Goal: Transaction & Acquisition: Purchase product/service

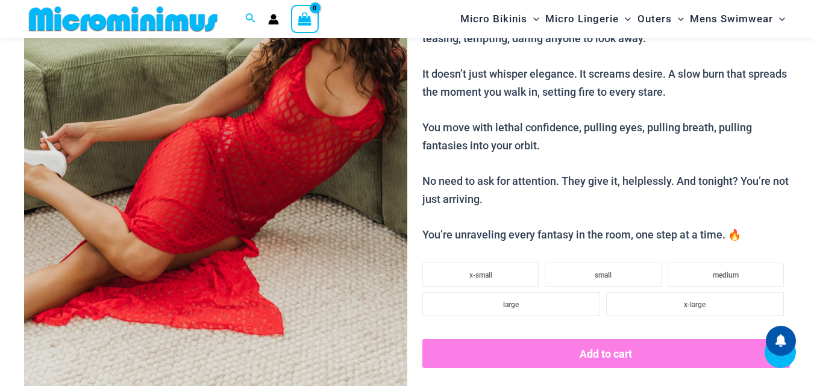
scroll to position [258, 0]
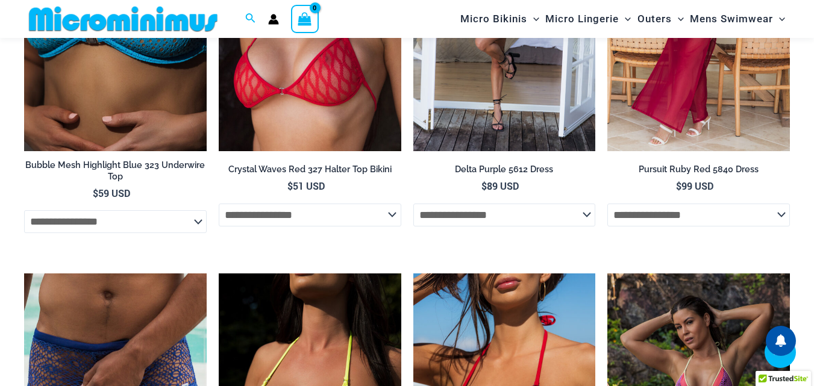
scroll to position [1821, 0]
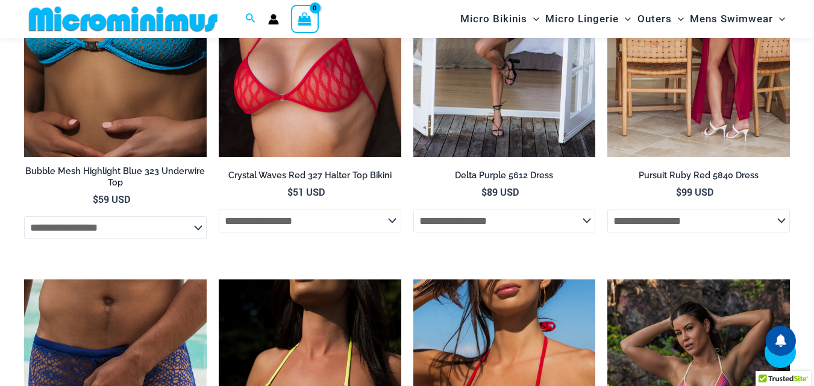
click at [674, 130] on img at bounding box center [698, 19] width 182 height 273
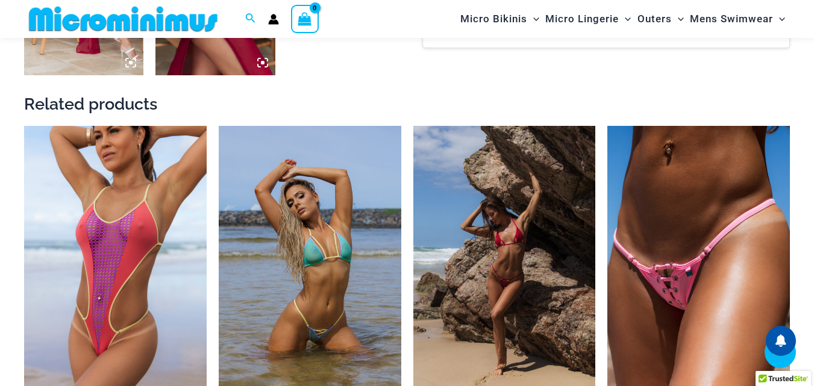
scroll to position [997, 0]
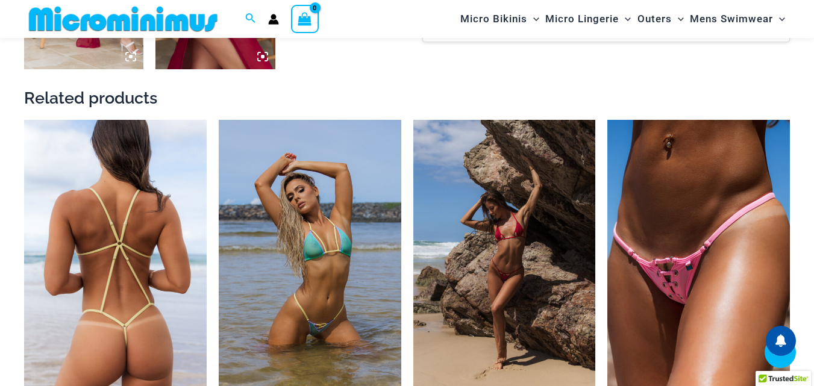
click at [92, 222] on img at bounding box center [115, 256] width 182 height 273
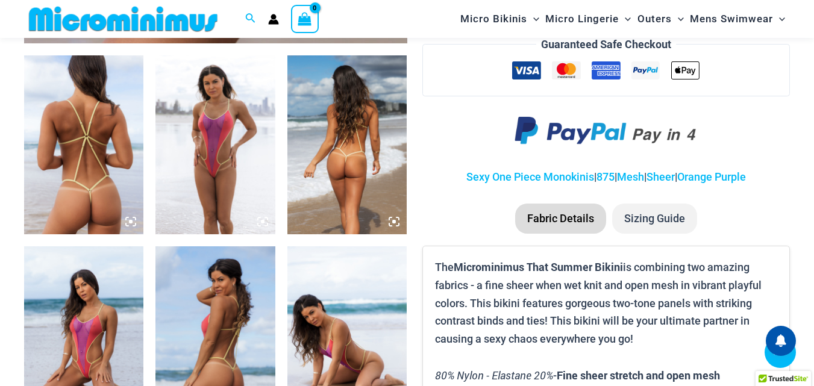
scroll to position [729, 0]
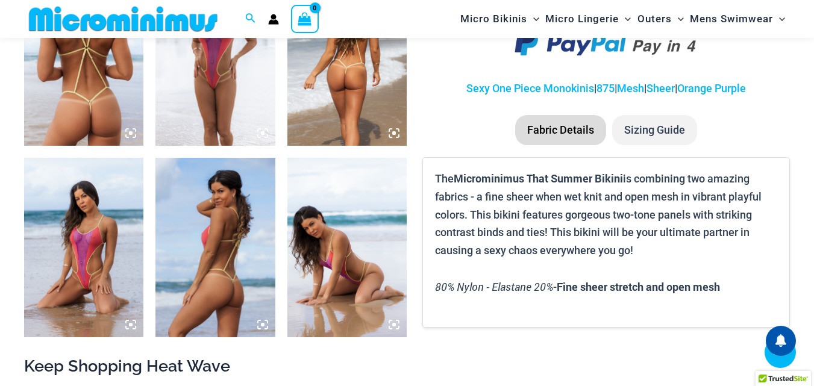
click at [102, 92] on img at bounding box center [83, 56] width 119 height 179
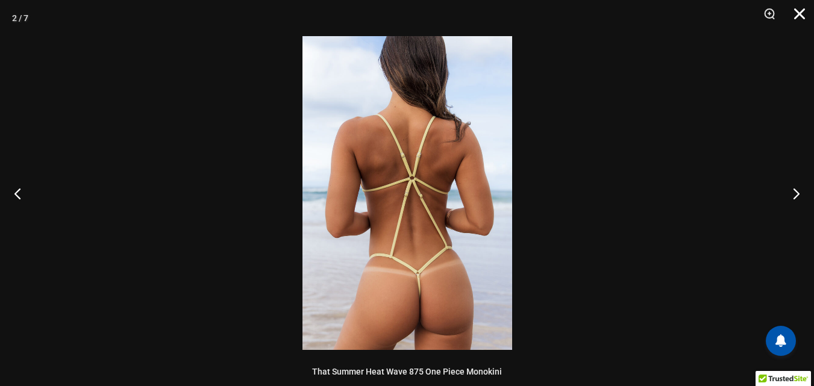
click at [800, 7] on button "Close" at bounding box center [795, 18] width 30 height 36
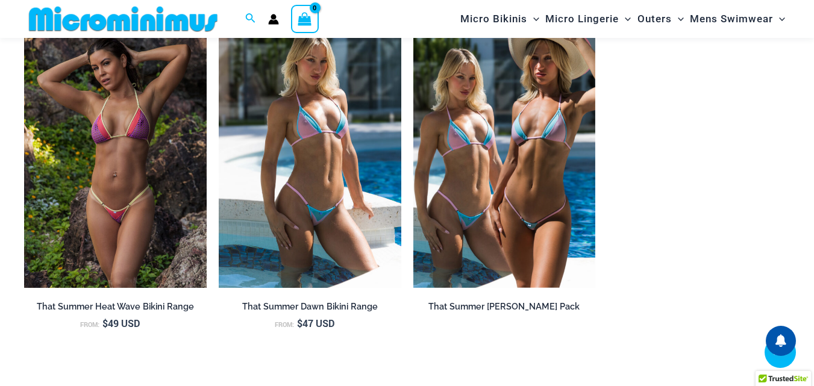
scroll to position [1109, 0]
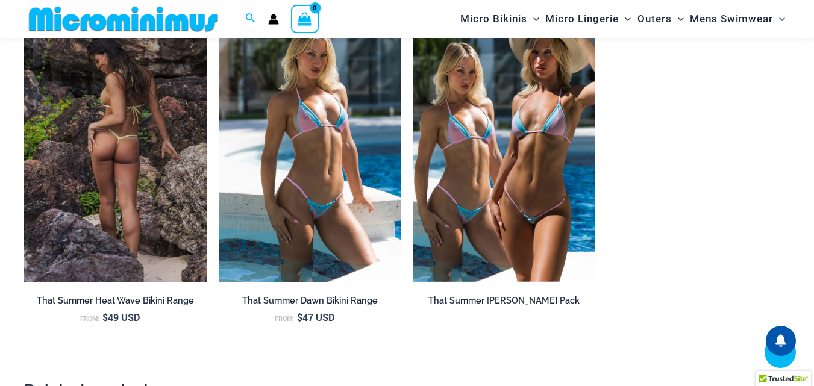
click at [139, 213] on img at bounding box center [115, 144] width 182 height 273
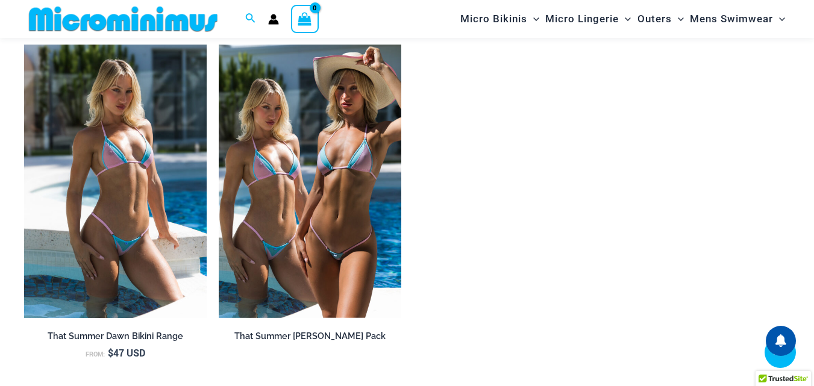
scroll to position [1660, 0]
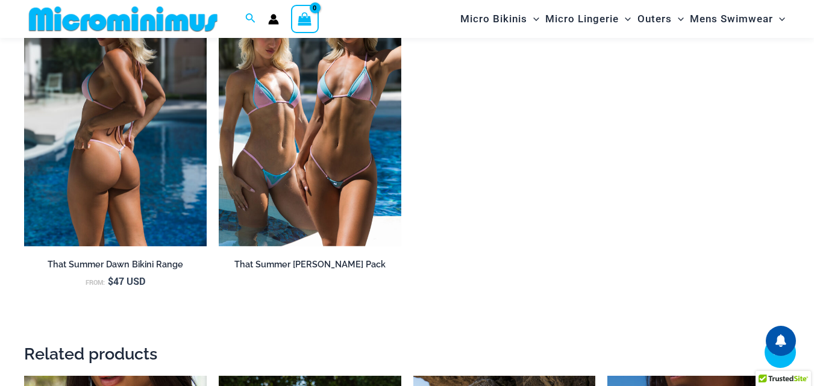
click at [163, 150] on img at bounding box center [115, 109] width 182 height 273
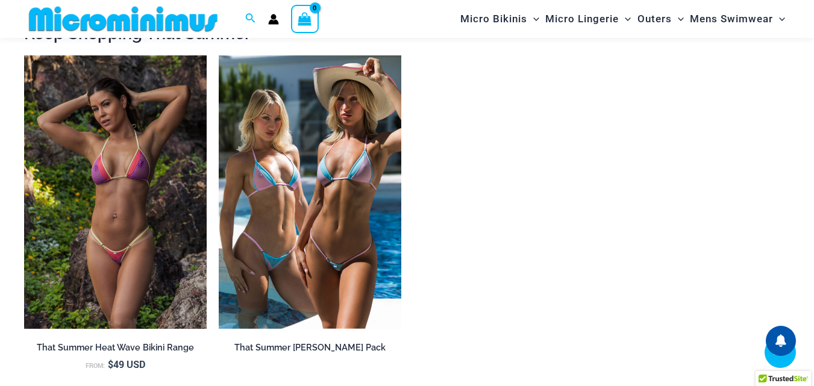
scroll to position [1332, 0]
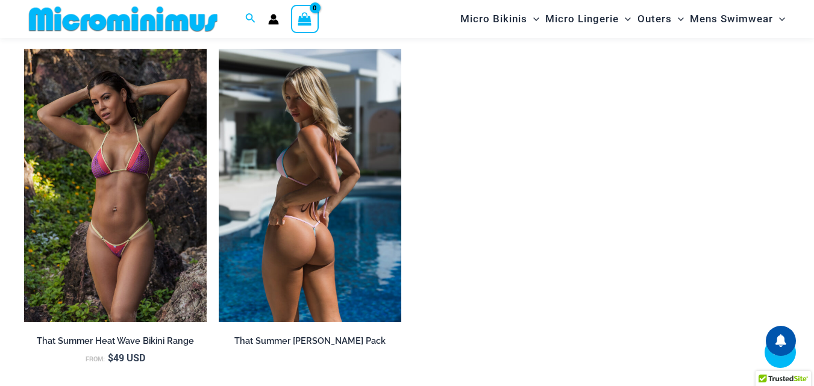
click at [367, 245] on img at bounding box center [310, 185] width 182 height 273
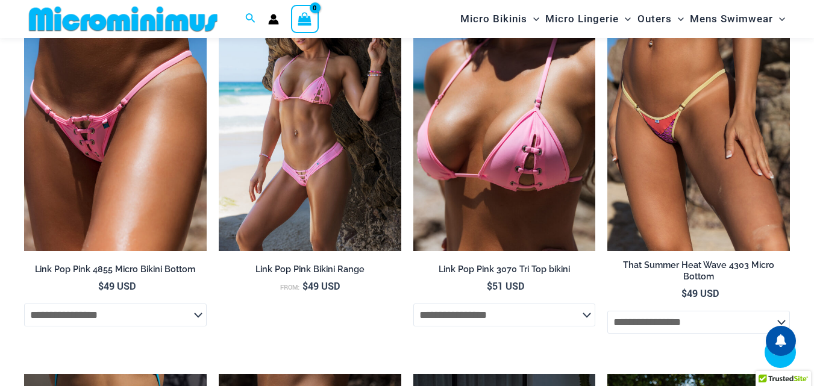
scroll to position [2738, 0]
